Goal: Information Seeking & Learning: Learn about a topic

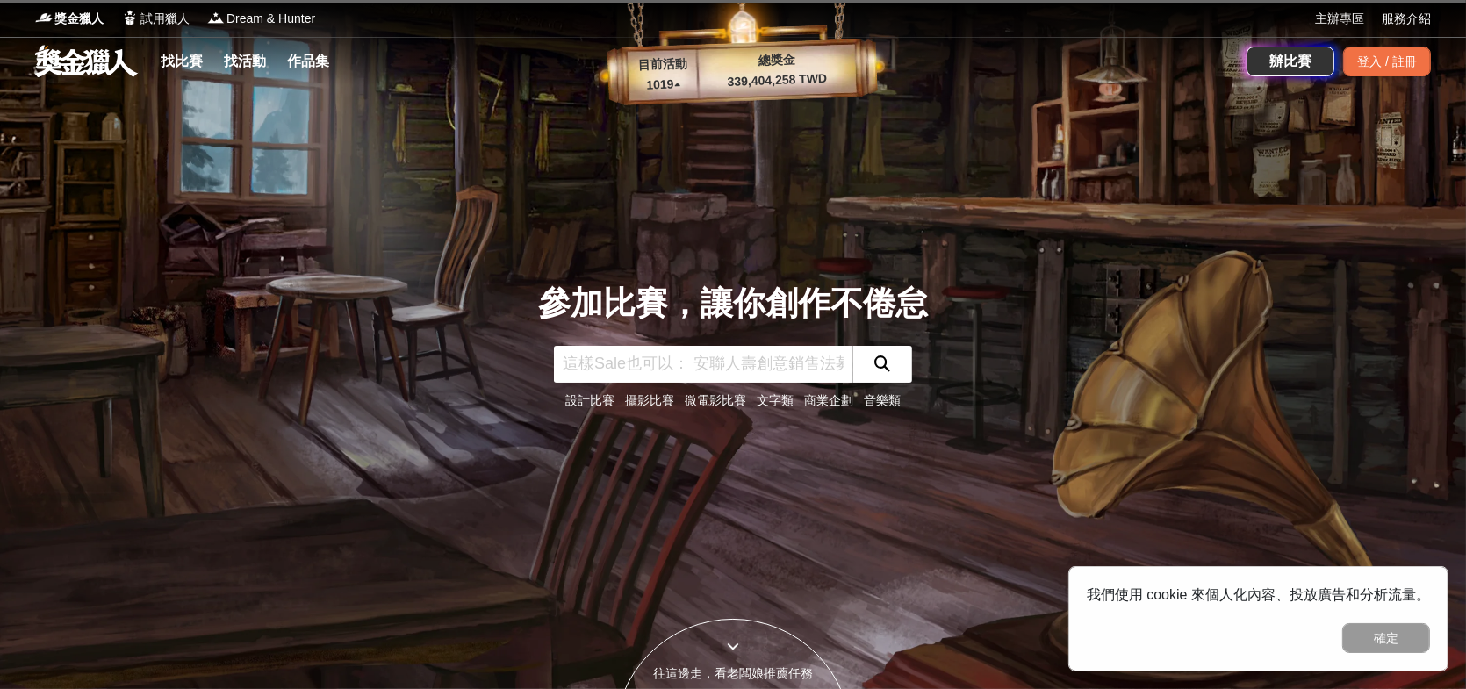
click at [609, 370] on input "text" at bounding box center [703, 364] width 298 height 37
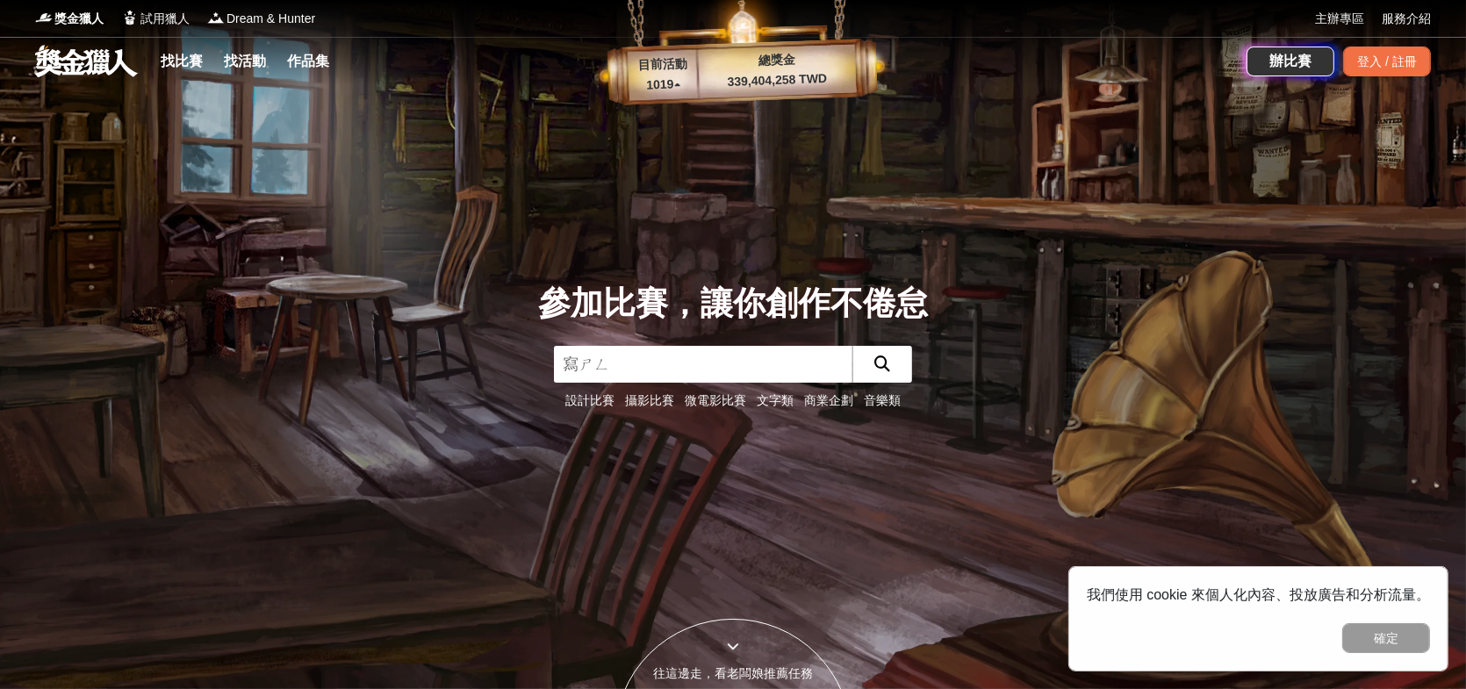
type input "寫生"
click button "submit" at bounding box center [882, 364] width 60 height 37
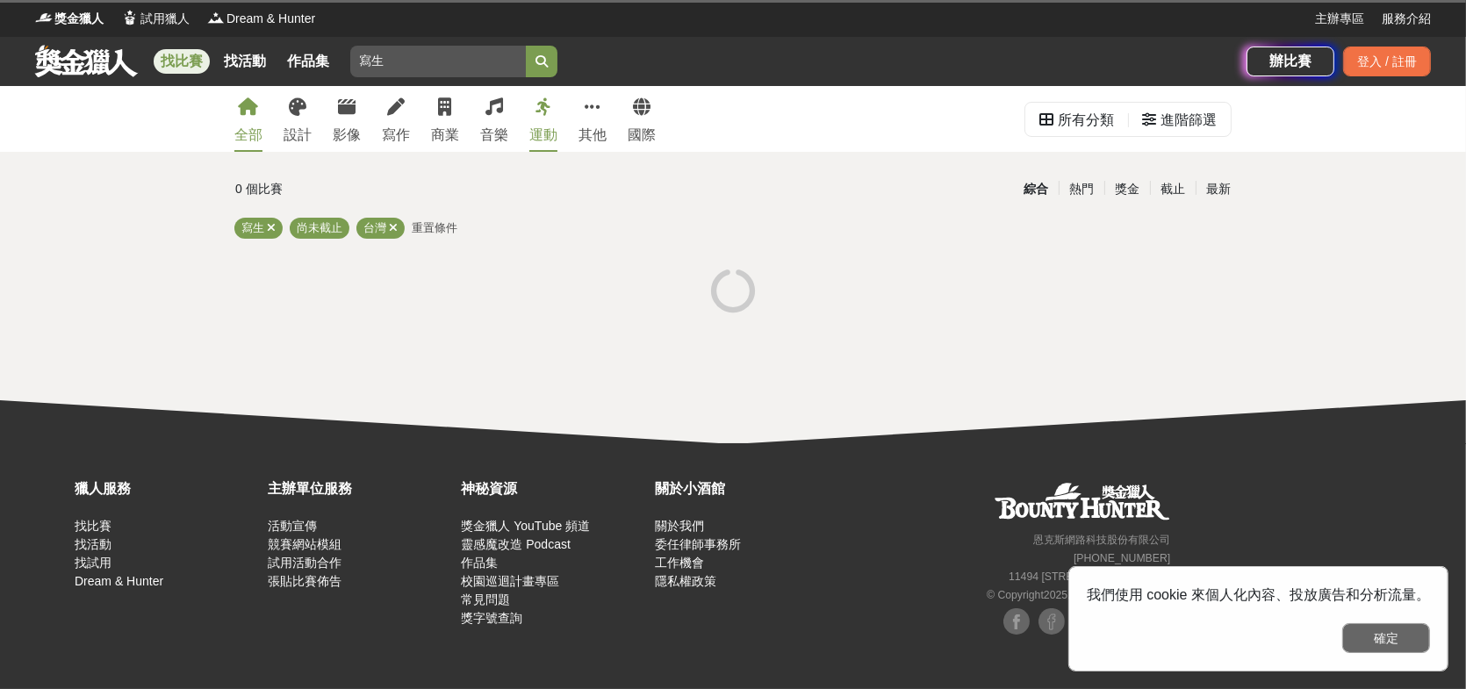
click at [1376, 642] on button "確定" at bounding box center [1386, 638] width 88 height 30
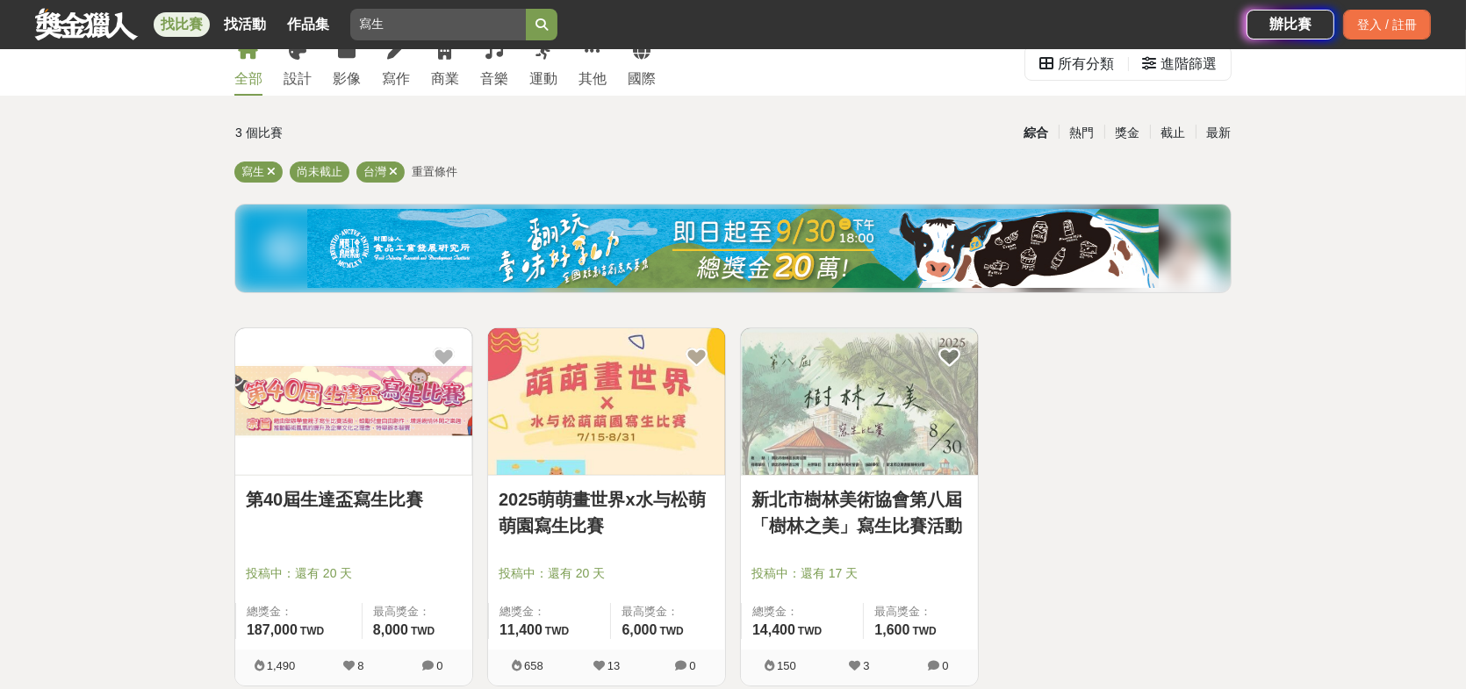
scroll to position [176, 0]
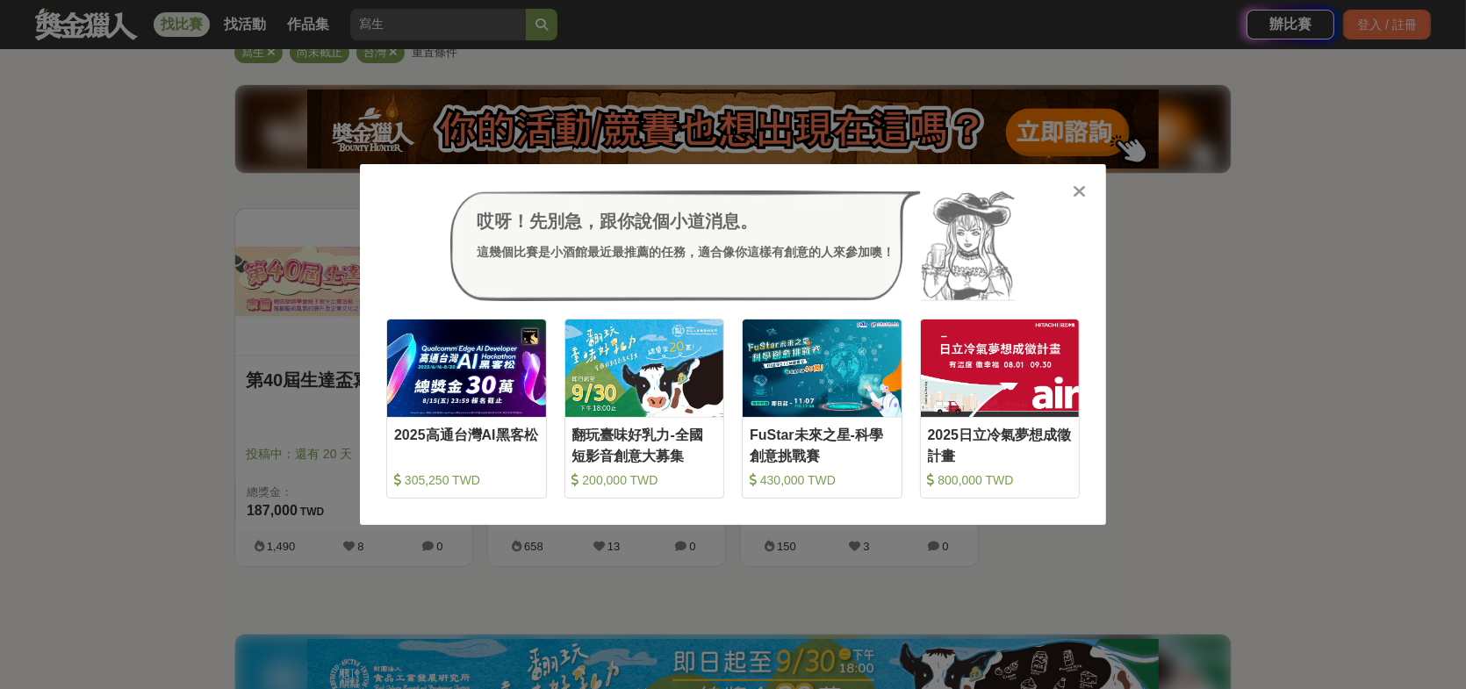
click at [1078, 191] on icon at bounding box center [1080, 192] width 13 height 18
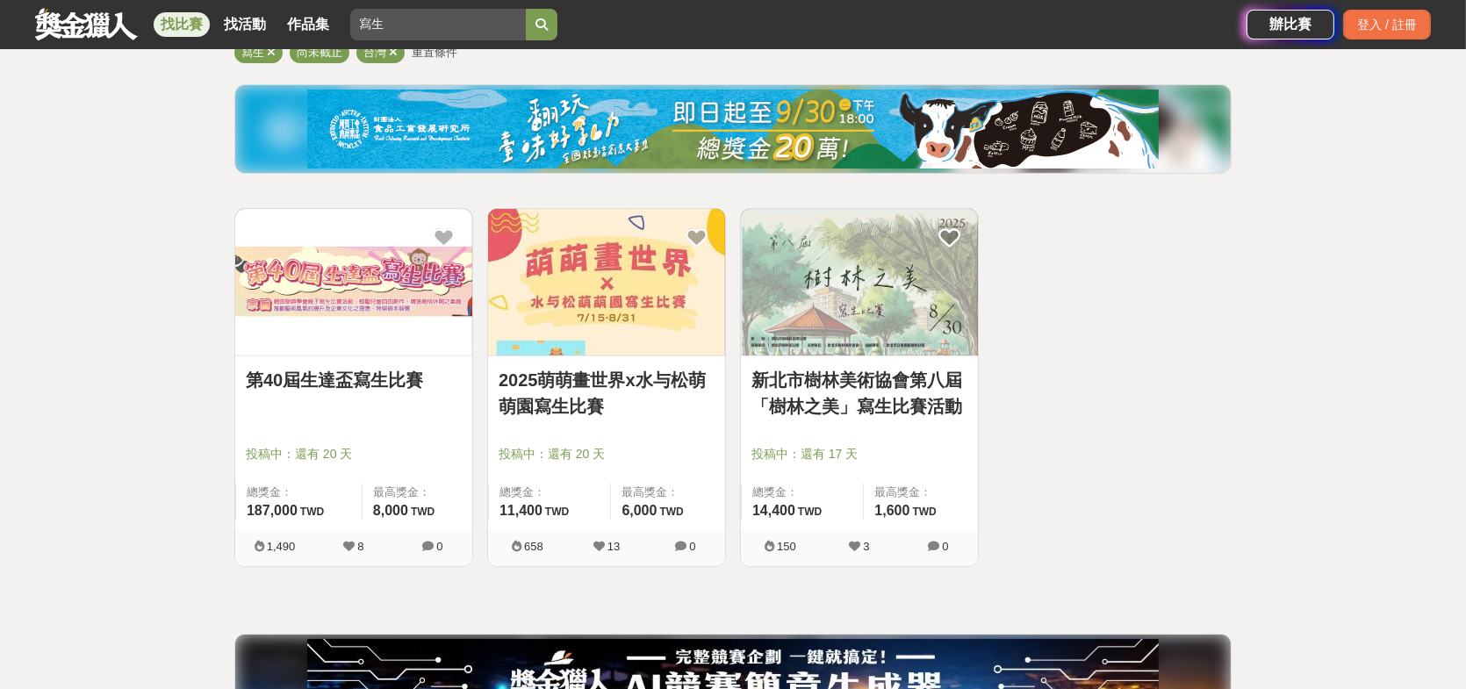
click at [632, 315] on img at bounding box center [606, 282] width 237 height 147
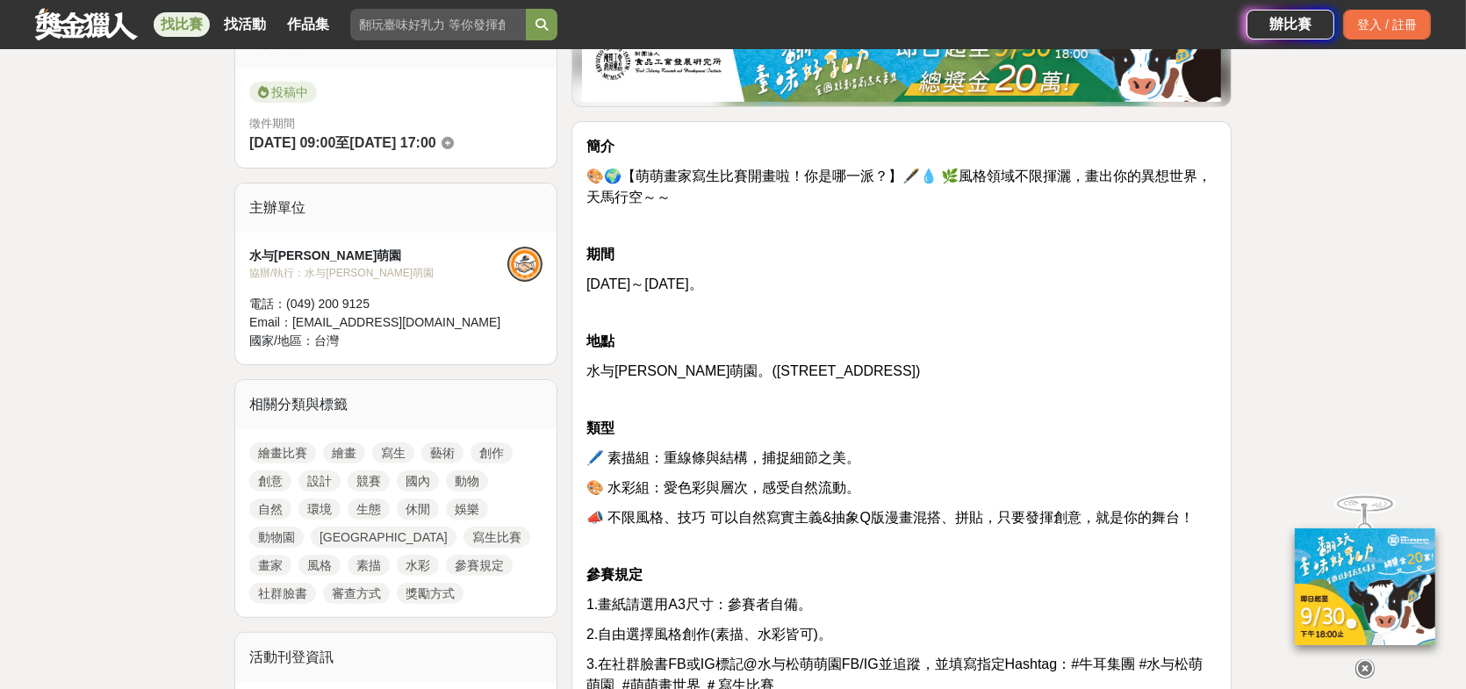
scroll to position [439, 0]
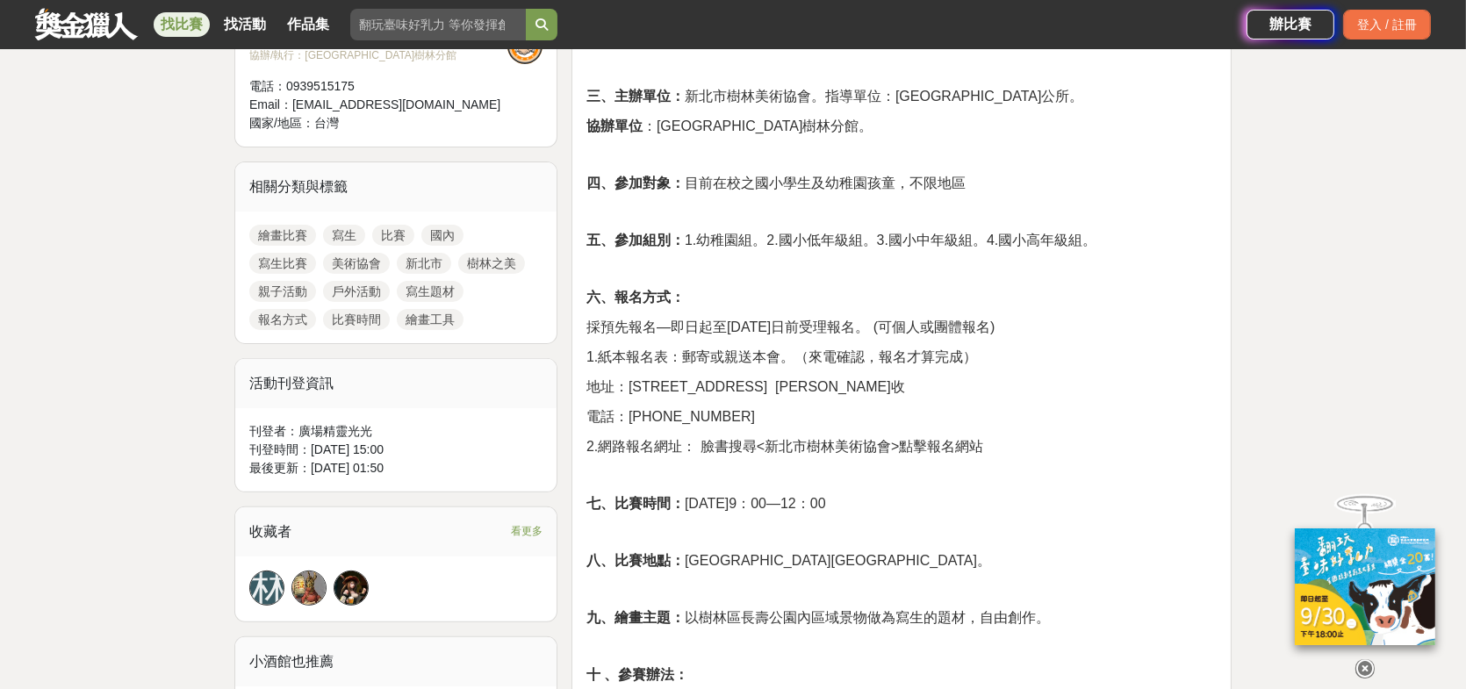
scroll to position [702, 0]
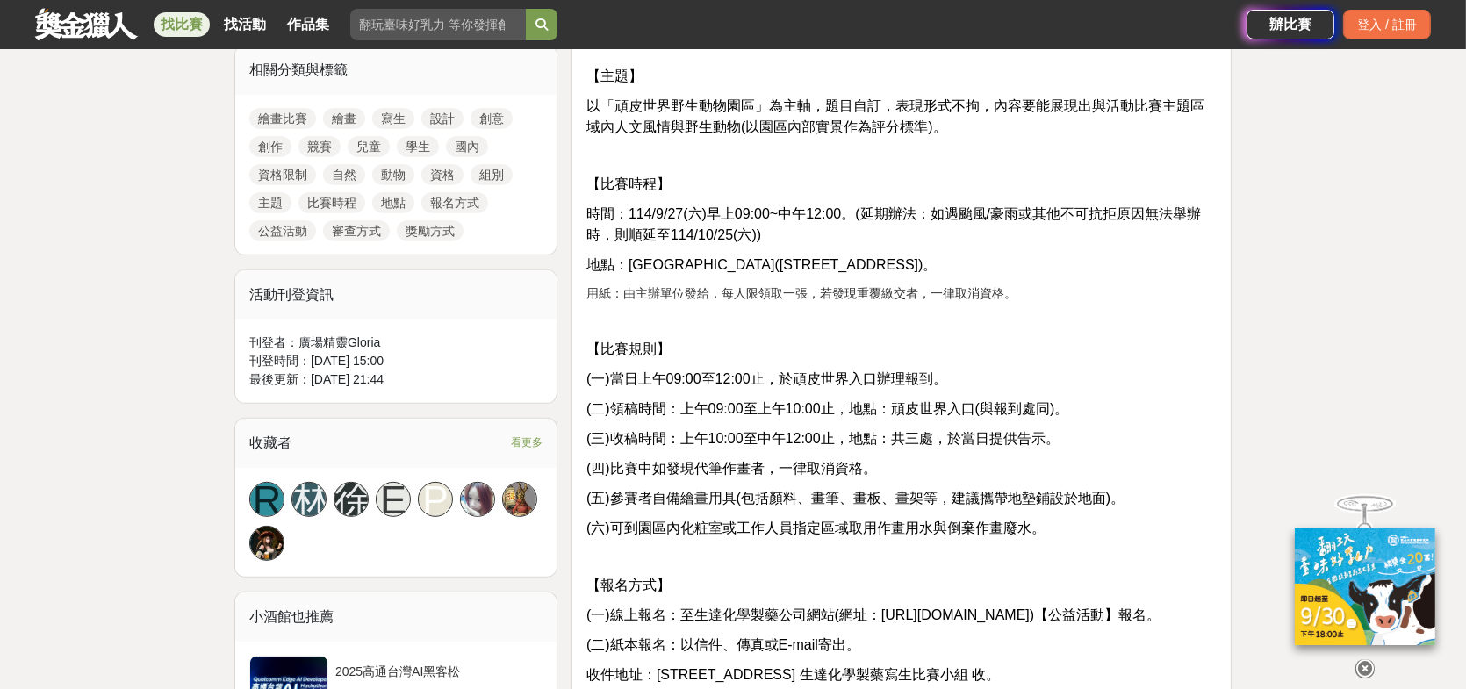
scroll to position [790, 0]
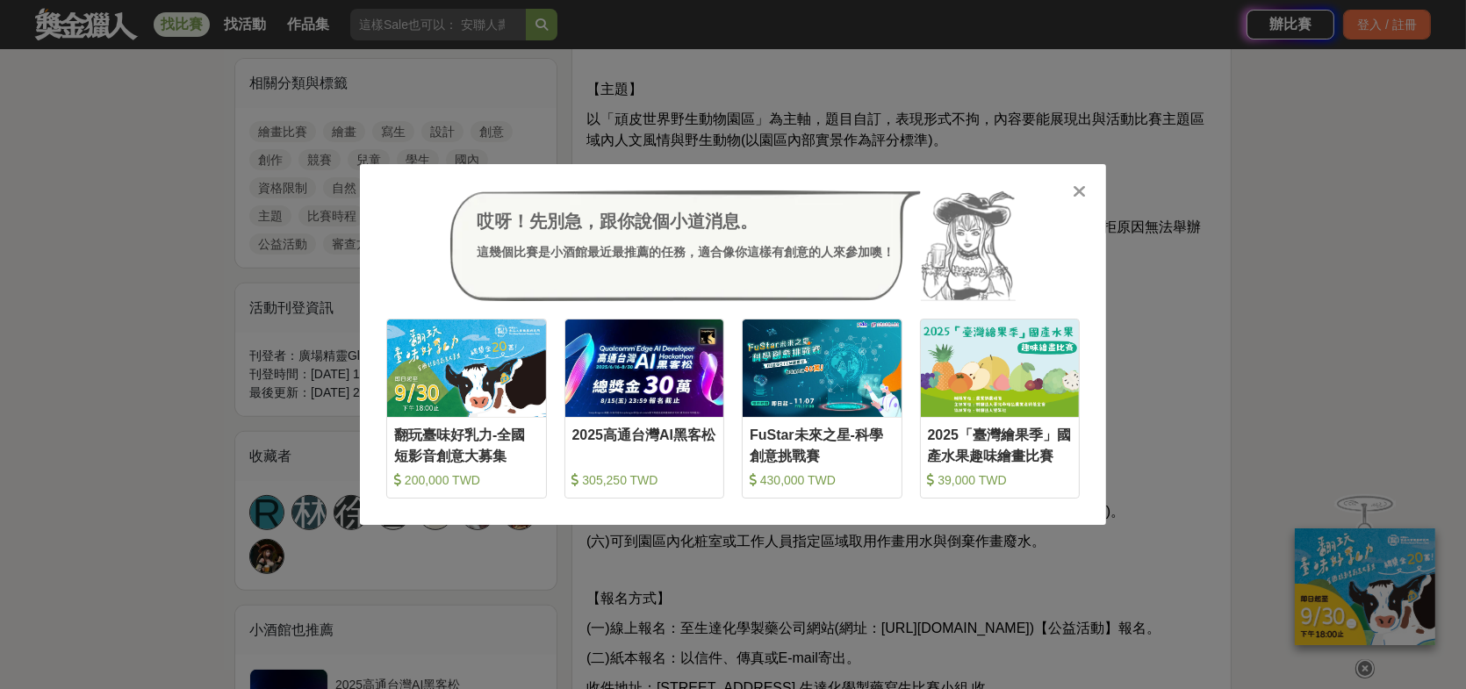
click at [1079, 190] on icon at bounding box center [1080, 192] width 13 height 18
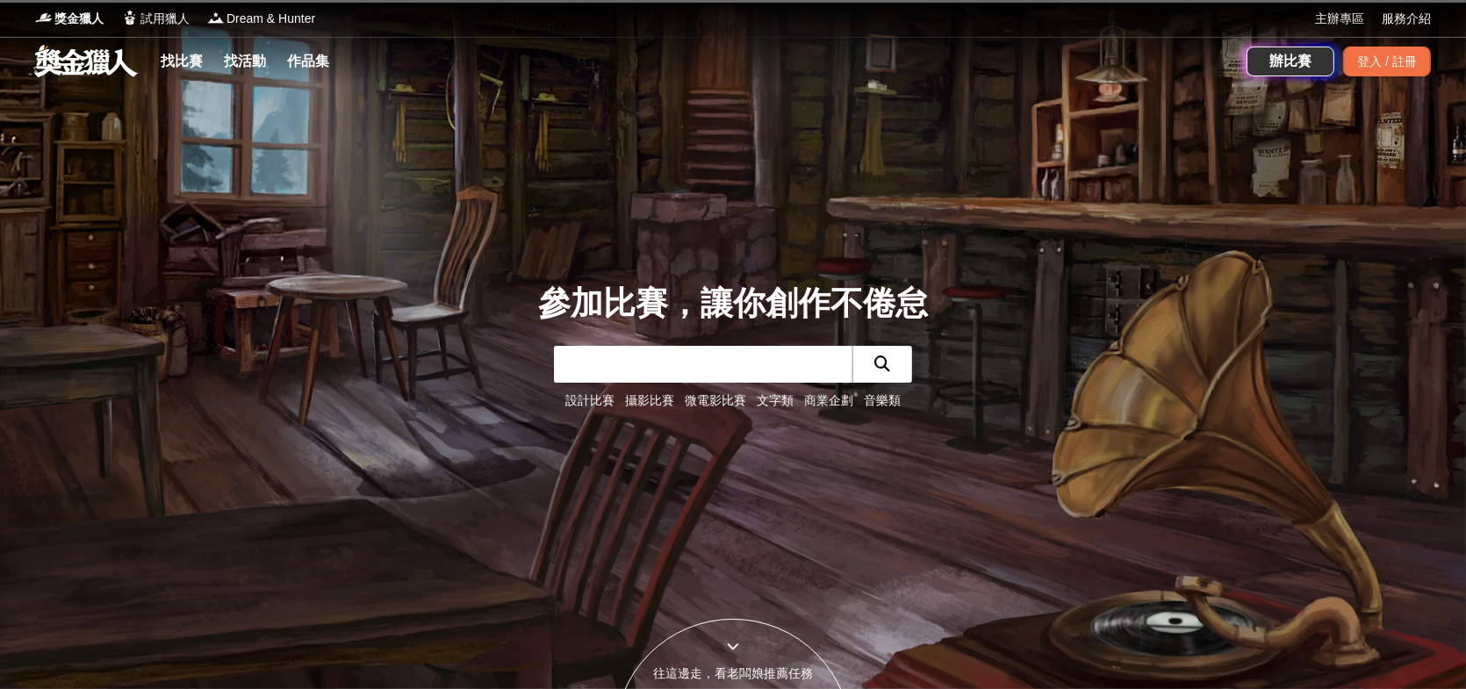
click at [95, 57] on link at bounding box center [86, 60] width 106 height 33
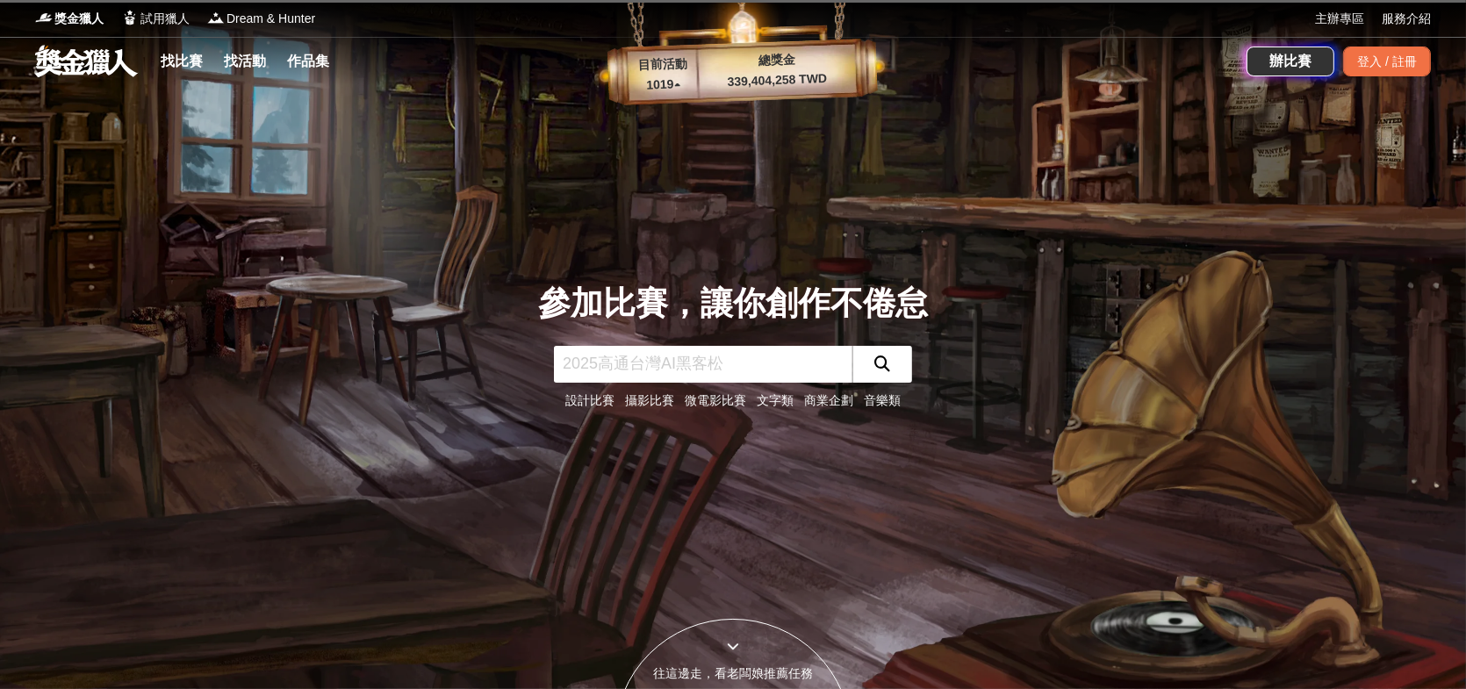
click at [187, 56] on link "找比賽" at bounding box center [182, 61] width 56 height 25
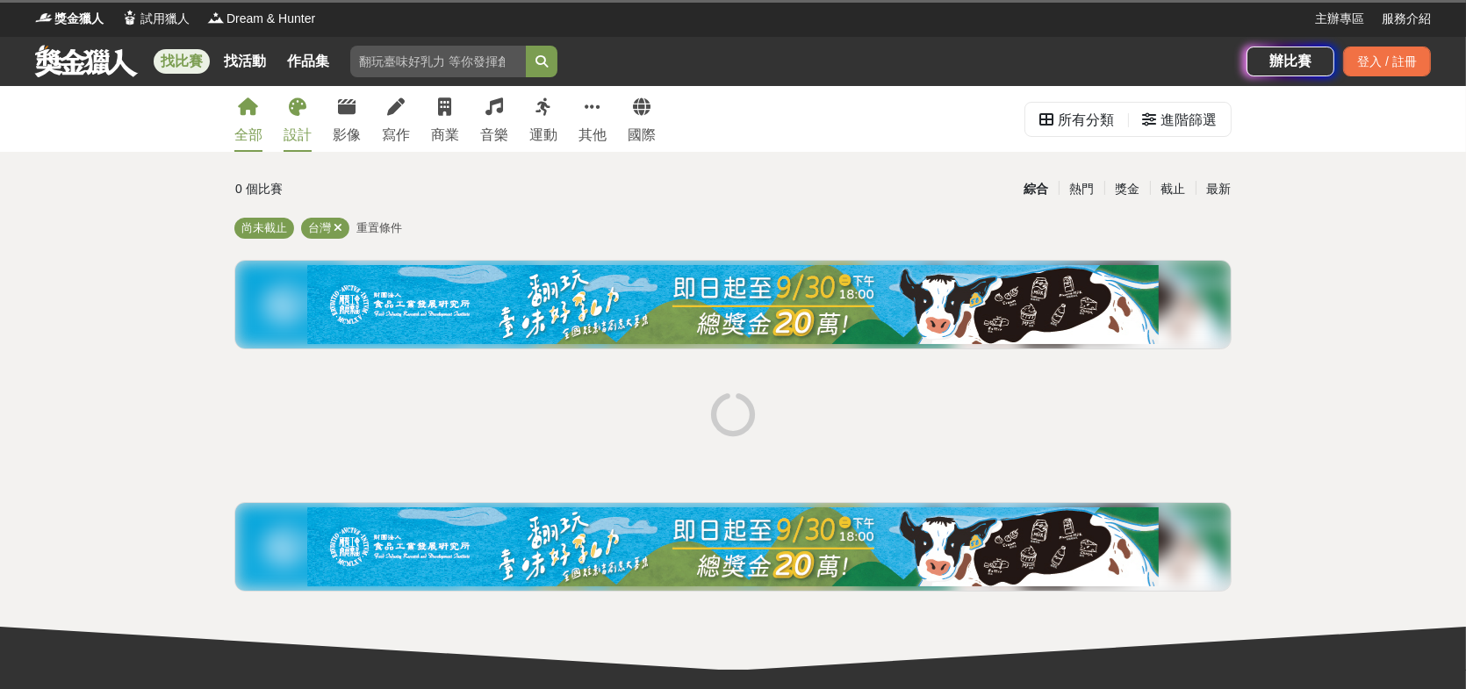
click at [297, 132] on div "設計" at bounding box center [298, 135] width 28 height 21
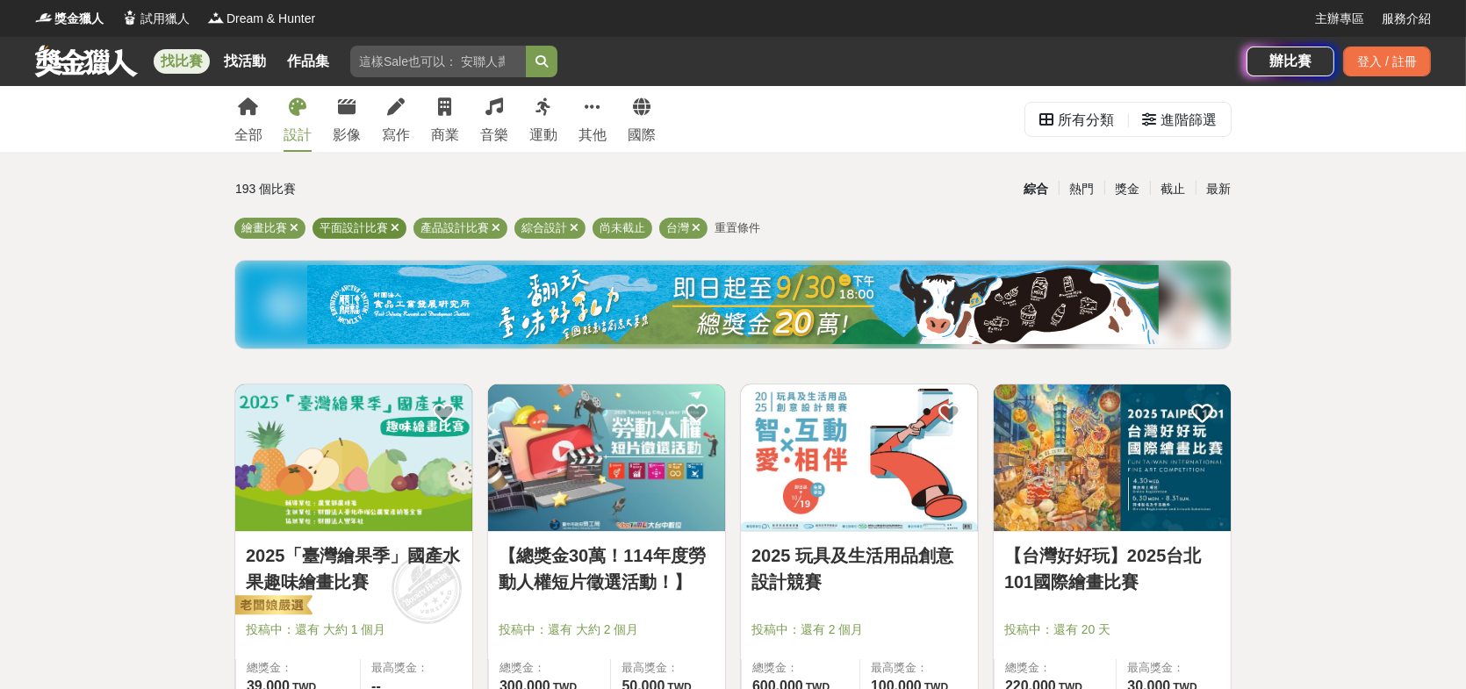
click at [393, 232] on icon at bounding box center [395, 227] width 9 height 11
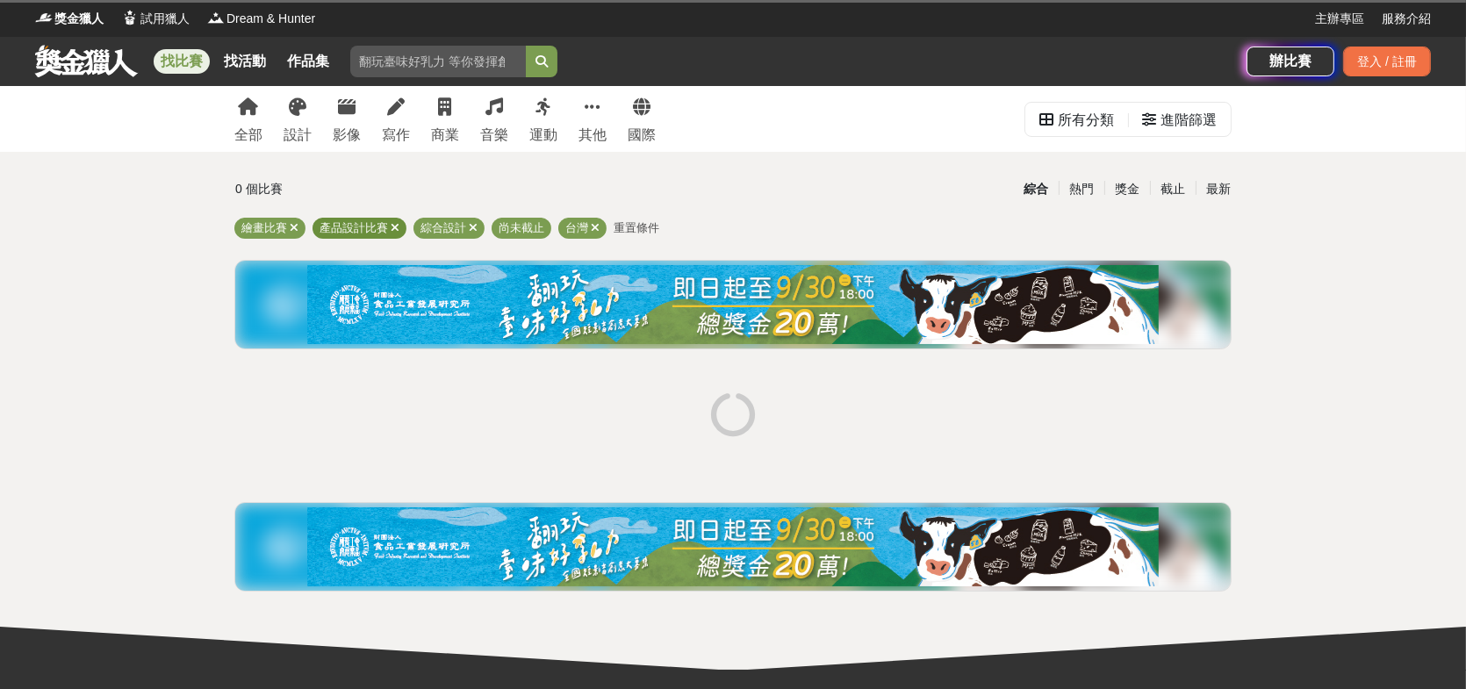
click at [393, 232] on icon at bounding box center [395, 227] width 9 height 11
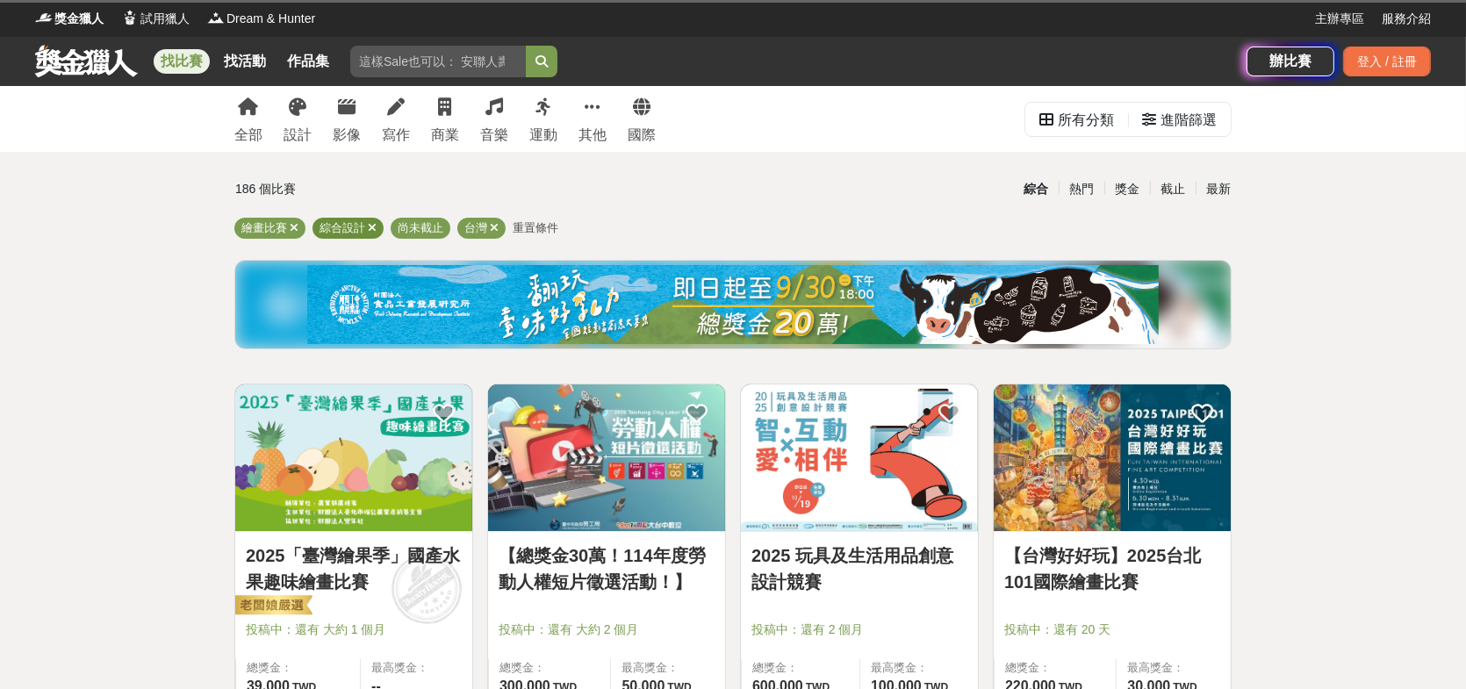
click at [370, 229] on icon at bounding box center [372, 227] width 9 height 11
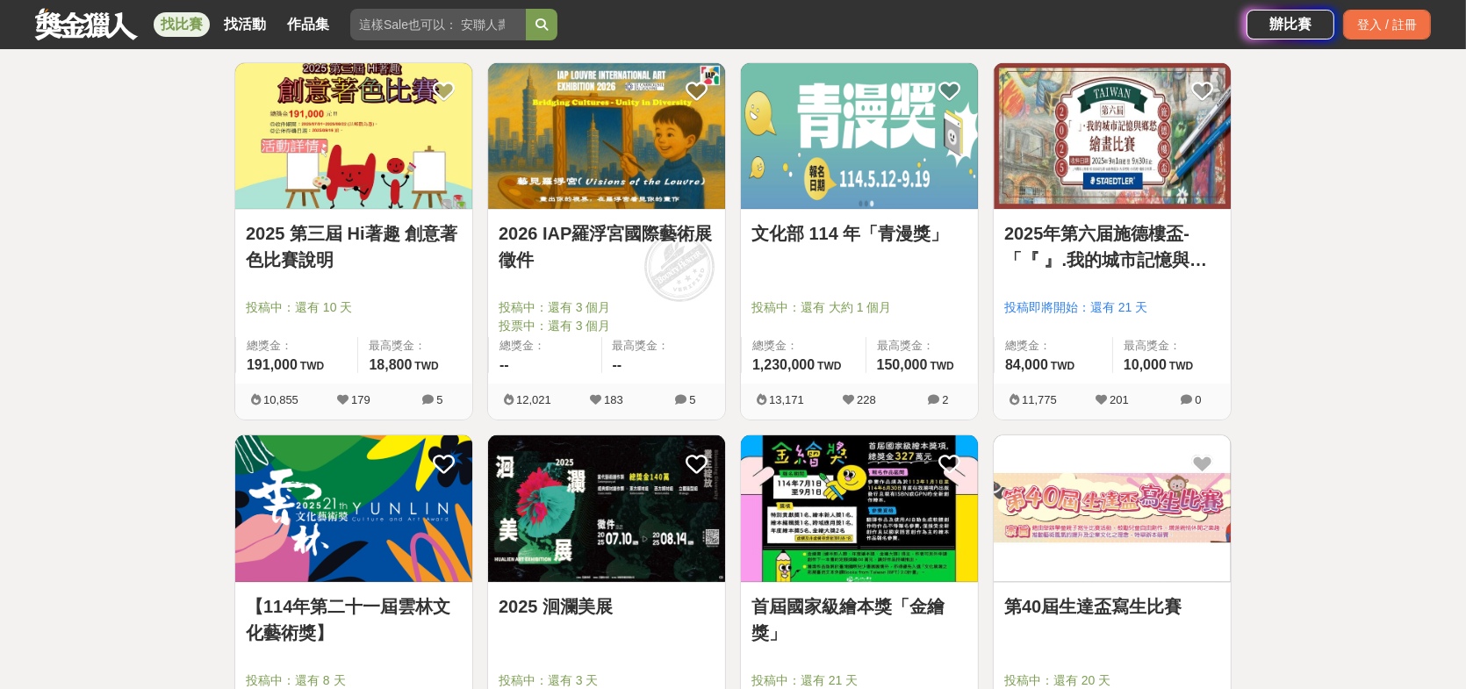
scroll to position [702, 0]
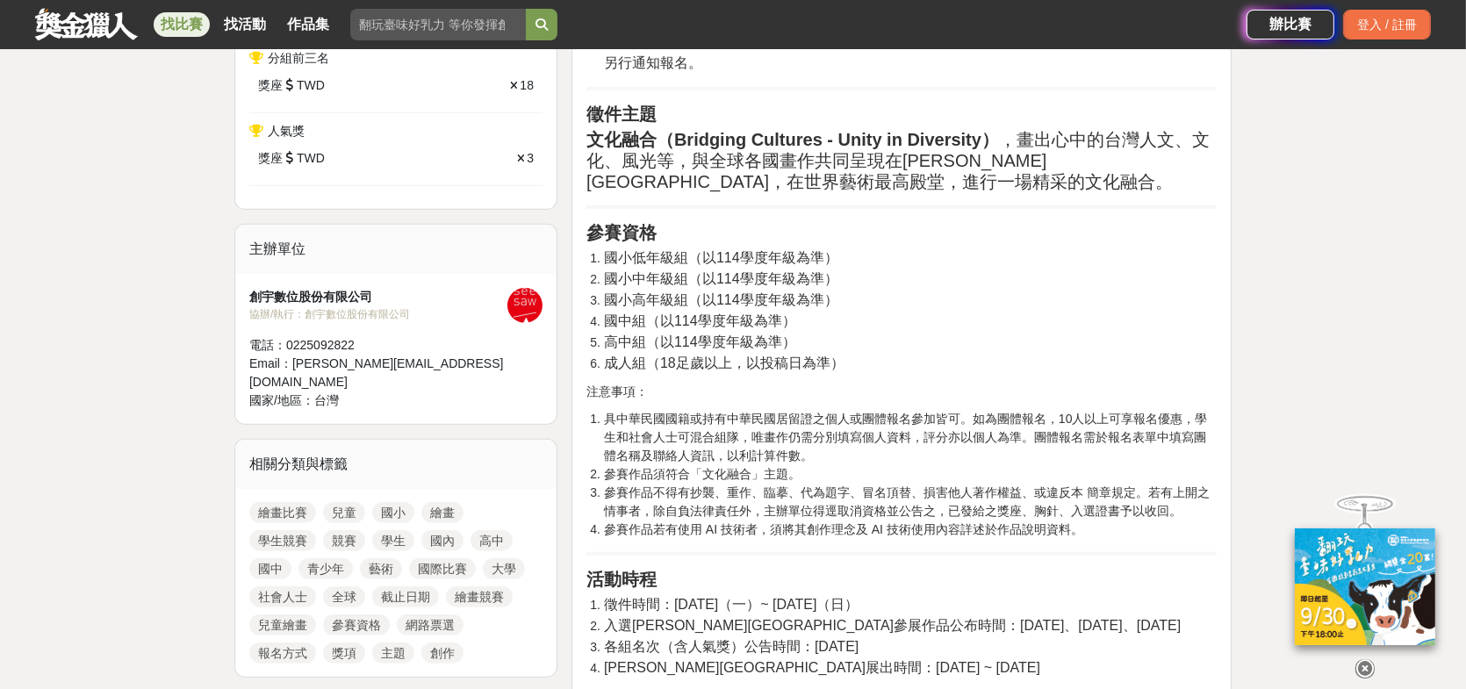
scroll to position [1053, 0]
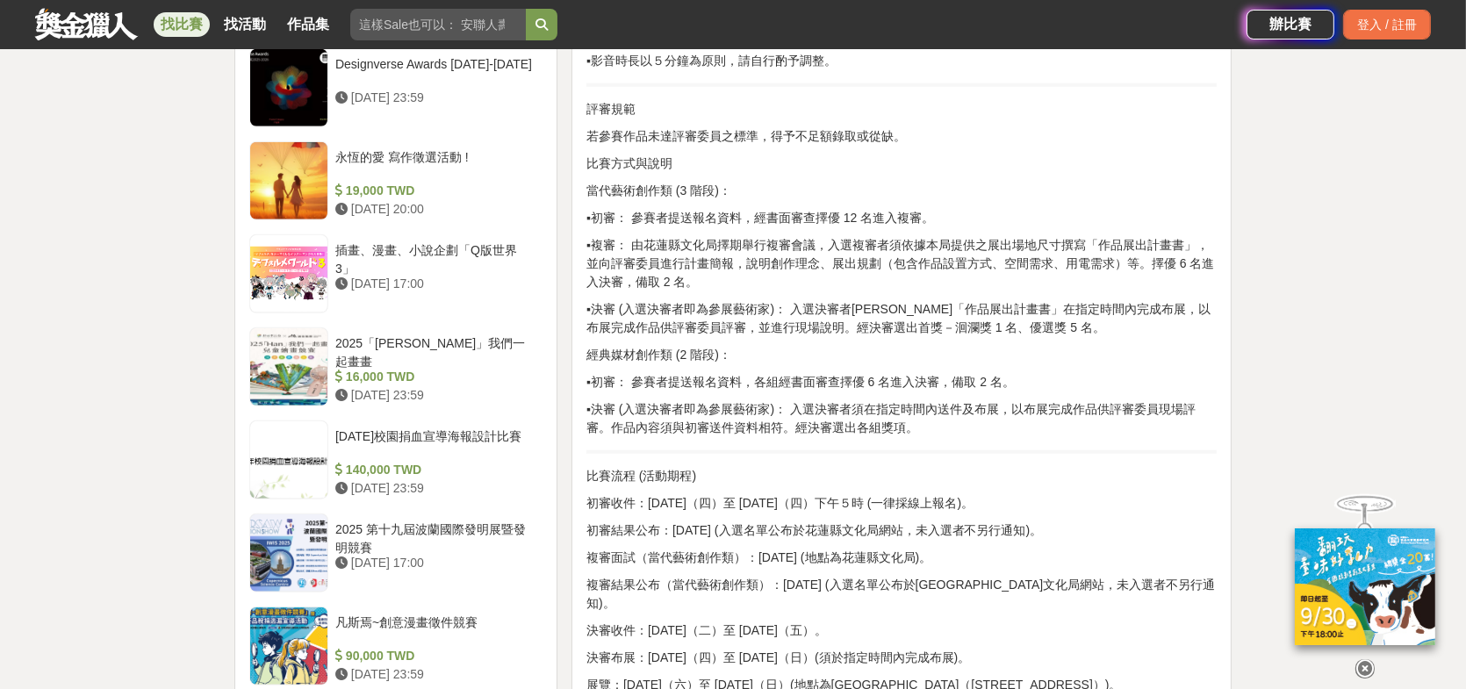
scroll to position [2107, 0]
